Goal: Task Accomplishment & Management: Complete application form

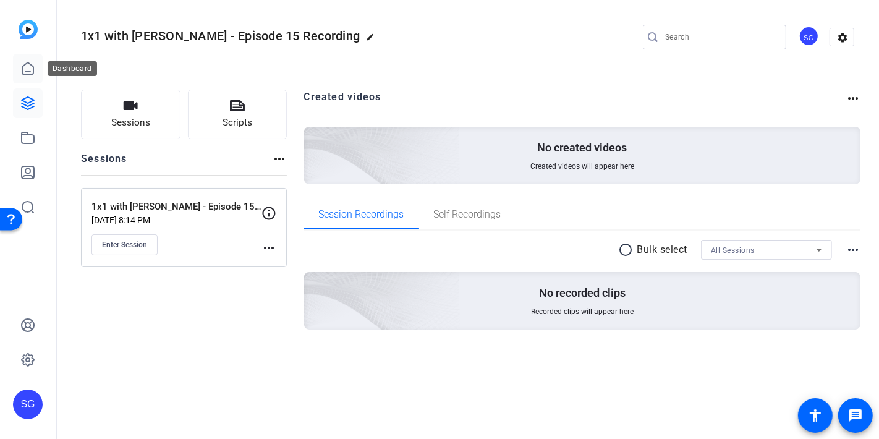
click at [24, 73] on icon at bounding box center [27, 68] width 15 height 15
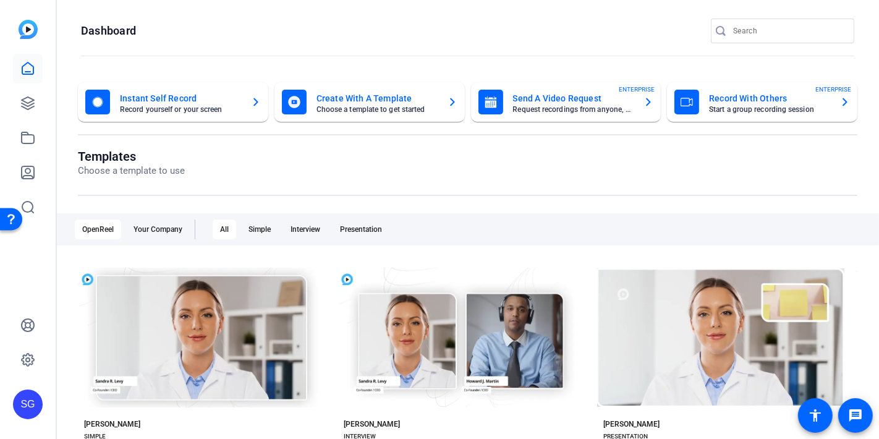
click at [550, 104] on mat-card-title "Send A Video Request" at bounding box center [573, 98] width 121 height 15
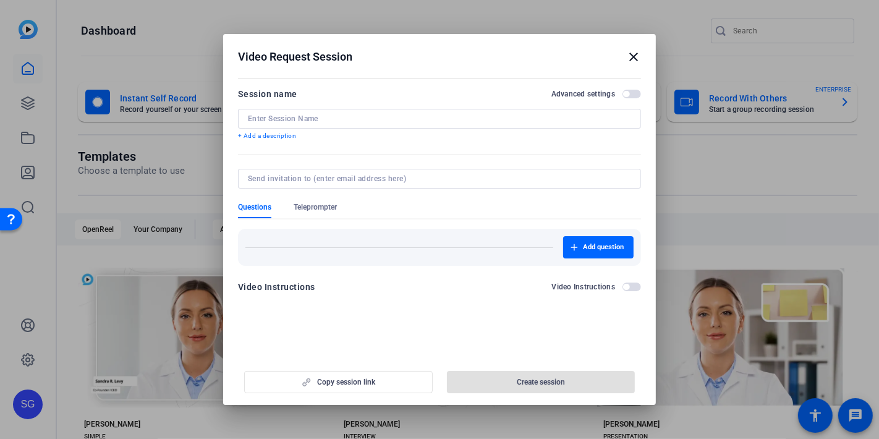
click at [251, 119] on input at bounding box center [439, 119] width 383 height 10
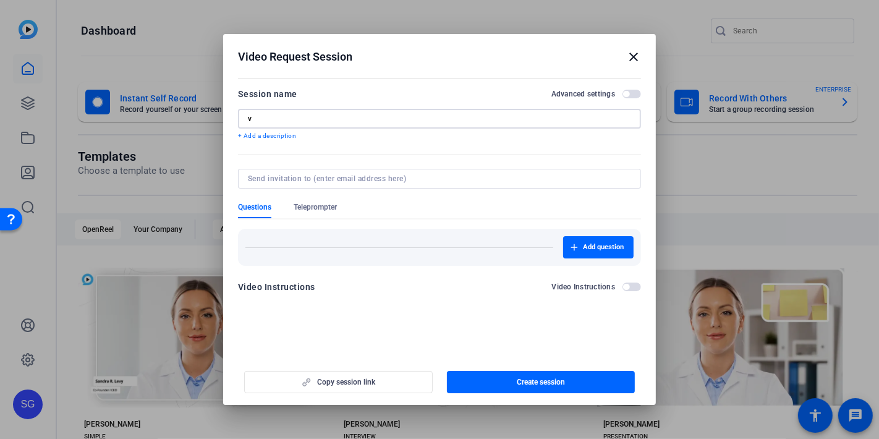
drag, startPoint x: 269, startPoint y: 118, endPoint x: 234, endPoint y: 119, distance: 35.8
click at [234, 119] on mat-dialog-content "Session name Advanced settings v + Add a description Questions Teleprompter Add…" at bounding box center [439, 194] width 432 height 241
paste input "60 Seconds with Functional Leaders"
click at [386, 118] on input "60 Seconds with Functional Leaders | [PERSON_NAME]" at bounding box center [439, 119] width 383 height 10
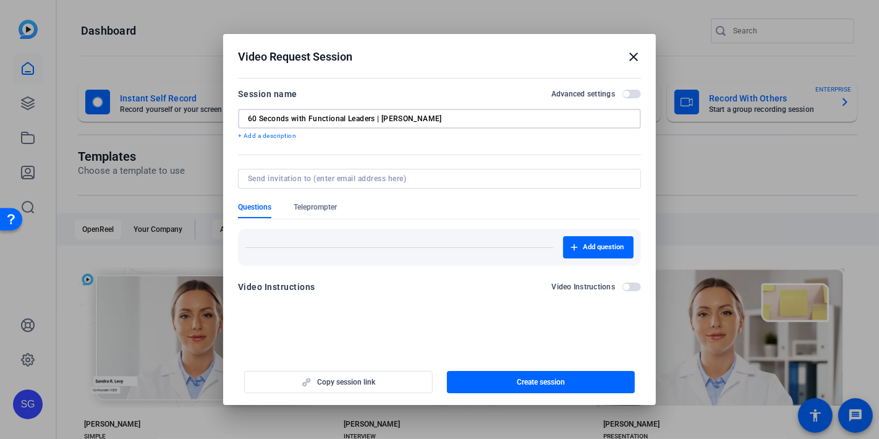
paste input "• [PERSON_NAME]"
click at [462, 119] on input "60 Seconds with Functional Leaders | • [PERSON_NAME]" at bounding box center [439, 119] width 383 height 10
click at [386, 118] on input "60 Seconds with Functional Leaders | • [PERSON_NAME]" at bounding box center [439, 119] width 383 height 10
click at [453, 115] on input "60 Seconds with Functional Leaders | [PERSON_NAME]" at bounding box center [439, 119] width 383 height 10
click at [249, 116] on input "60 Seconds with Functional Leaders | [PERSON_NAME]" at bounding box center [439, 119] width 383 height 10
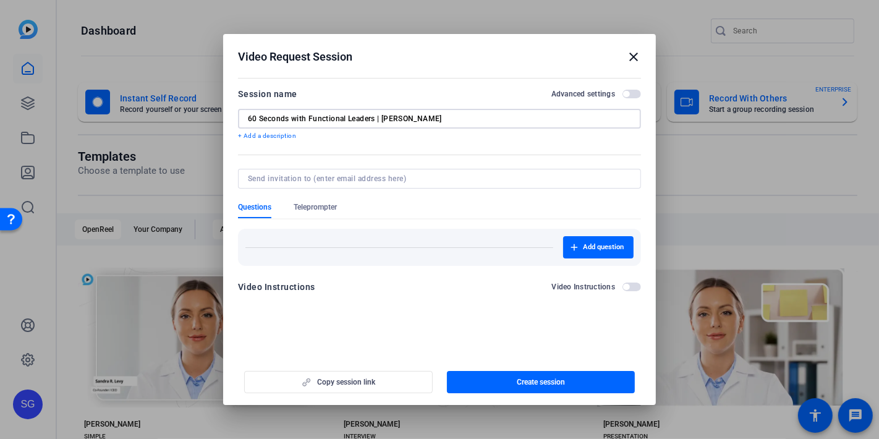
click at [457, 118] on input "60 Seconds with Functional Leaders | [PERSON_NAME]" at bounding box center [439, 119] width 383 height 10
drag, startPoint x: 439, startPoint y: 120, endPoint x: 224, endPoint y: 119, distance: 215.6
click at [224, 119] on mat-dialog-content "Session name Advanced settings 60 Seconds with Functional Leaders | [PERSON_NAM…" at bounding box center [439, 194] width 432 height 241
type input "60 Seconds with Functional Leaders | [PERSON_NAME]"
click at [277, 182] on input at bounding box center [437, 179] width 378 height 10
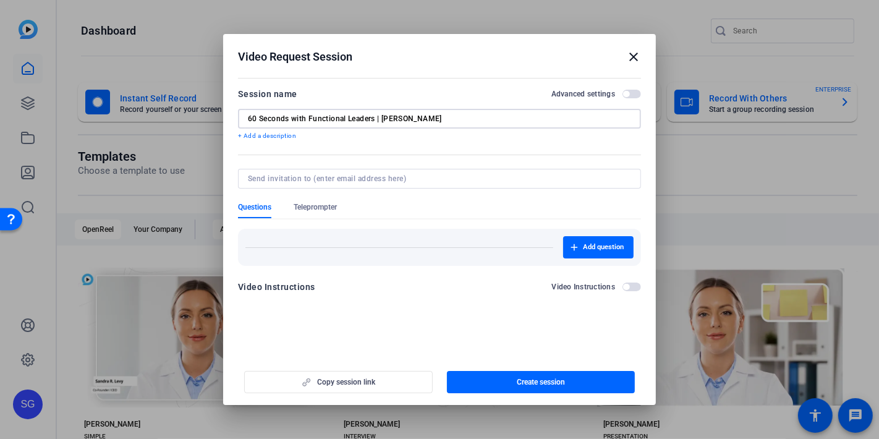
drag, startPoint x: 445, startPoint y: 115, endPoint x: 381, endPoint y: 116, distance: 64.3
click at [381, 116] on input "60 Seconds with Functional Leaders | [PERSON_NAME]" at bounding box center [439, 119] width 383 height 10
click at [286, 175] on input at bounding box center [437, 179] width 378 height 10
paste input "[PERSON_NAME]"
type input "[PERSON_NAME]"
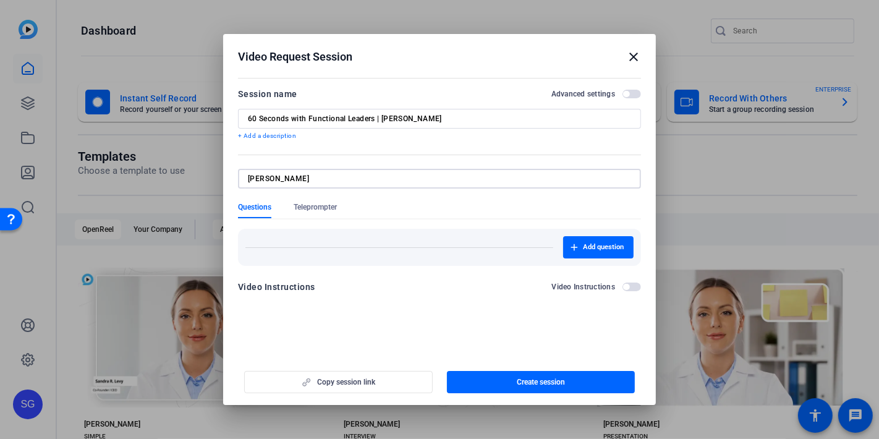
drag, startPoint x: 297, startPoint y: 177, endPoint x: 162, endPoint y: 179, distance: 134.1
click at [162, 179] on div "Video Request Session close Session name Advanced settings 60 Seconds with Func…" at bounding box center [439, 219] width 879 height 439
click at [249, 175] on input at bounding box center [437, 179] width 378 height 10
paste input "[PERSON_NAME][EMAIL_ADDRESS][PERSON_NAME][DOMAIN_NAME]"
type input "[PERSON_NAME][EMAIL_ADDRESS][PERSON_NAME][DOMAIN_NAME]"
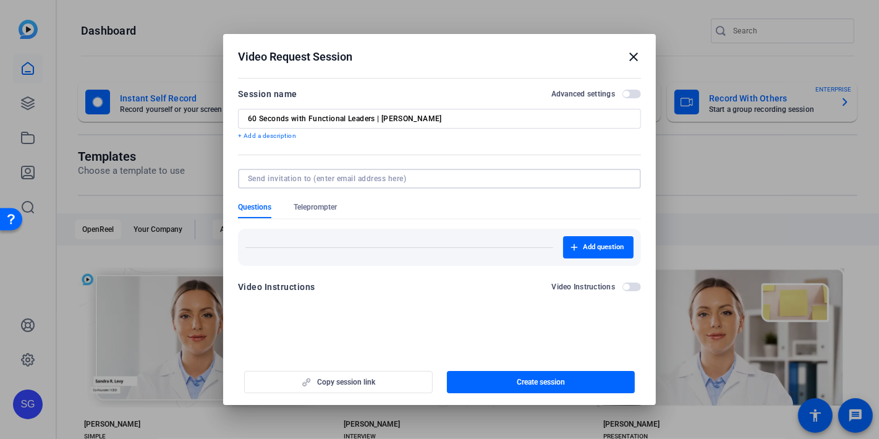
click at [371, 208] on form "Session name Advanced settings 60 Seconds with Functional Leaders | [PERSON_NAM…" at bounding box center [439, 193] width 403 height 215
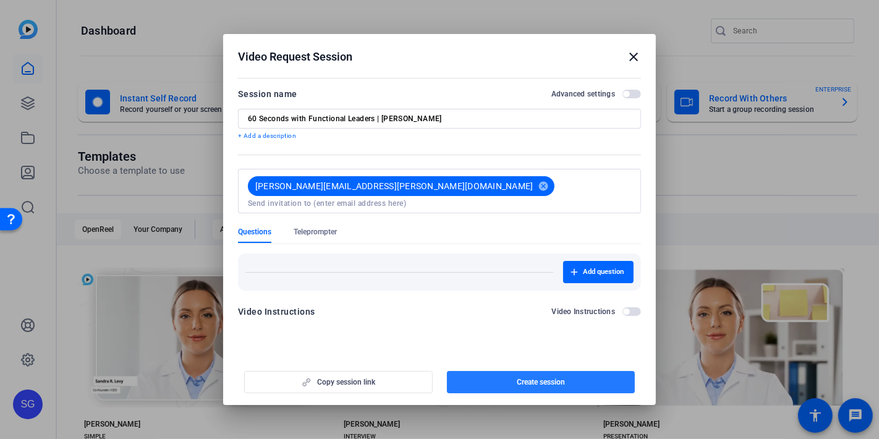
click at [525, 381] on span "Create session" at bounding box center [540, 382] width 48 height 10
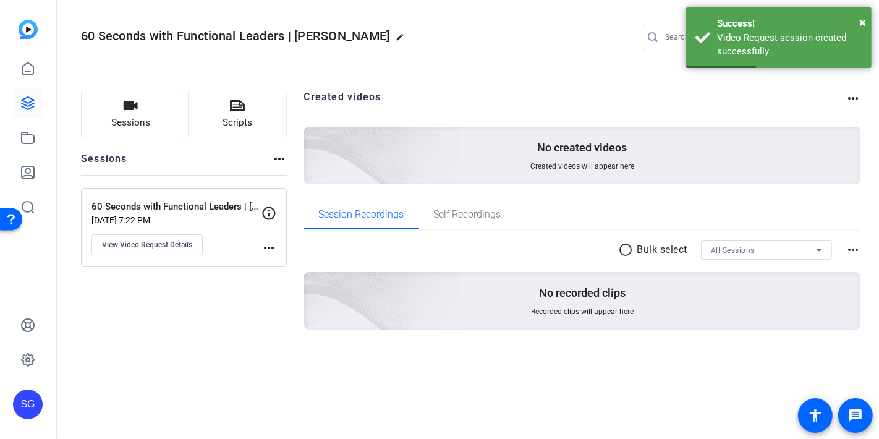
click at [270, 248] on mat-icon "more_horiz" at bounding box center [268, 247] width 15 height 15
click at [151, 244] on div at bounding box center [439, 219] width 879 height 439
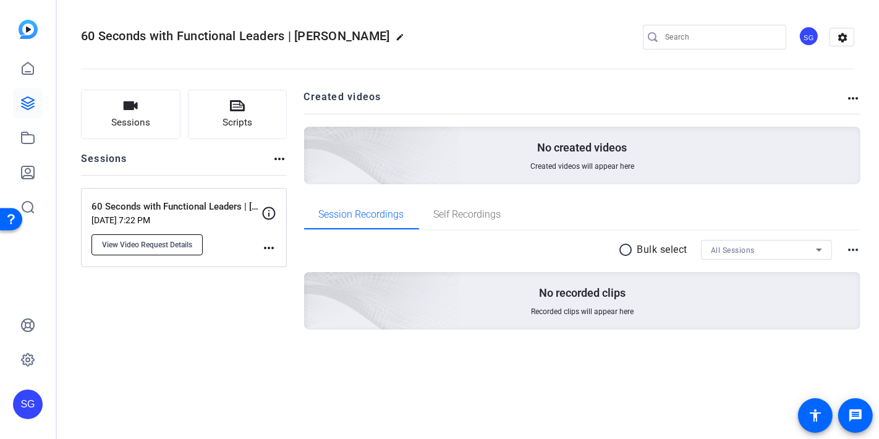
click at [156, 242] on span "View Video Request Details" at bounding box center [147, 245] width 90 height 10
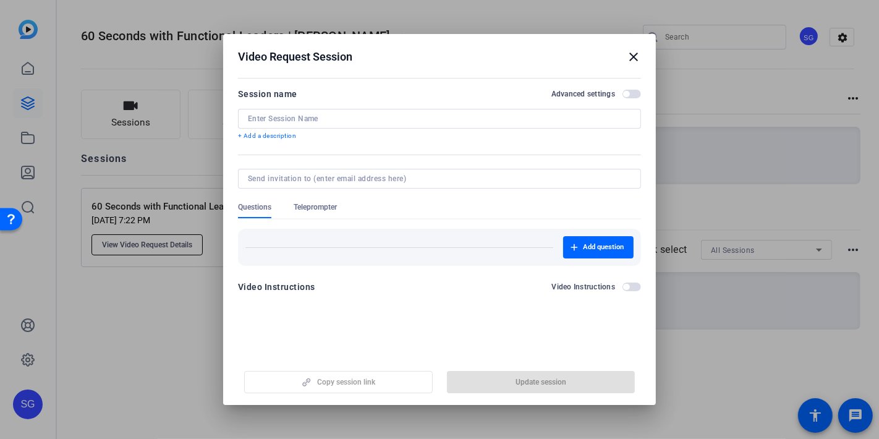
type input "60 Seconds with Functional Leaders | [PERSON_NAME]"
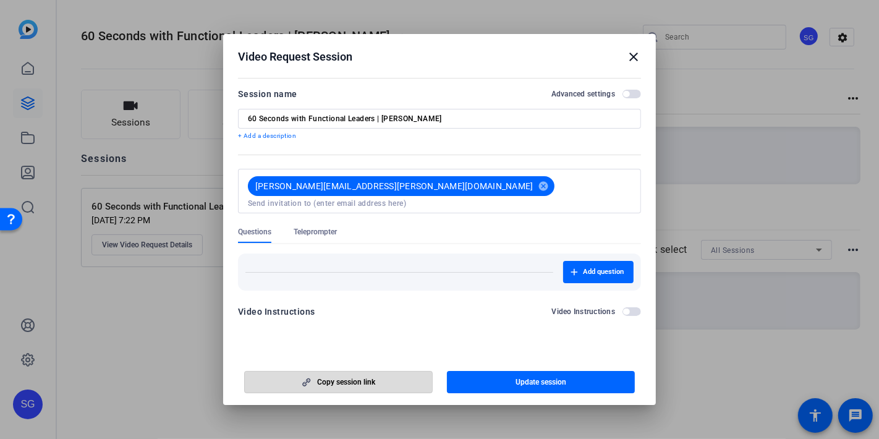
click at [319, 380] on span "Copy session link" at bounding box center [346, 382] width 58 height 10
